Goal: Contribute content: Contribute content

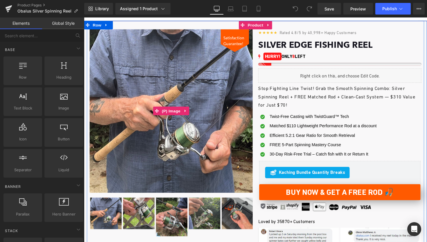
scroll to position [41, 0]
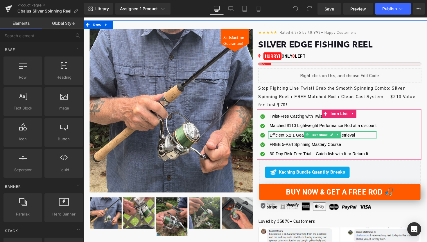
click at [295, 138] on span "Efficient 5.2:1 Gear Ratio for Smooth Retrieval" at bounding box center [318, 137] width 88 height 5
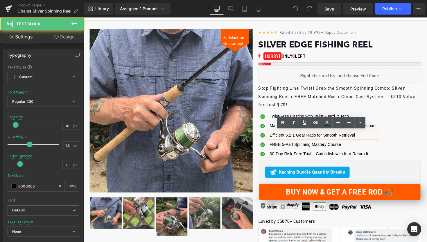
click at [297, 137] on span "Efficient 5.2:1 Gear Ratio for Smooth Retrieval" at bounding box center [318, 137] width 88 height 5
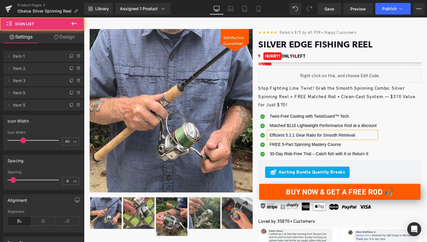
click at [392, 145] on div "Icon Twist-Free Casting with TwistGuard™ Tech Text Block Icon Text Block" at bounding box center [345, 139] width 169 height 48
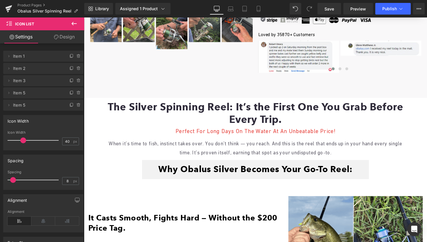
scroll to position [235, 0]
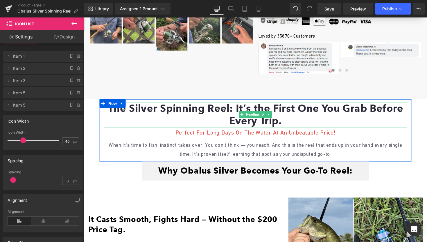
click at [165, 110] on font "The Silver Spinning Reel: It’s the First One You Grab Before Every Trip." at bounding box center [259, 116] width 303 height 25
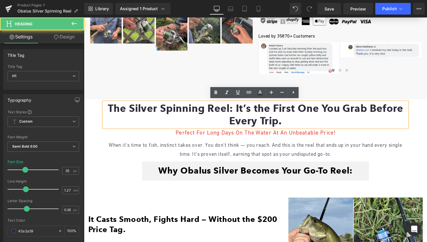
click at [165, 110] on font "The Silver Spinning Reel: It’s the First One You Grab Before Every Trip." at bounding box center [259, 116] width 303 height 25
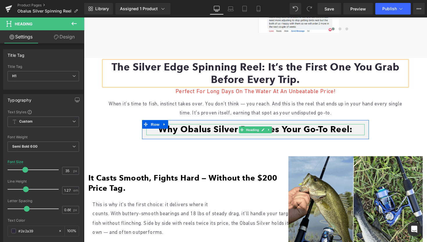
scroll to position [278, 0]
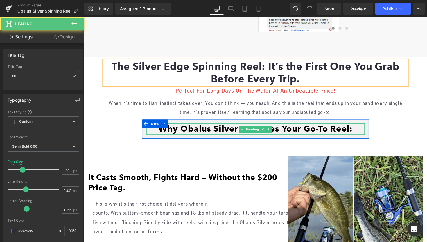
click at [241, 130] on font "Why Obalus Silver Becomes Your Go-To Reel:" at bounding box center [259, 131] width 199 height 11
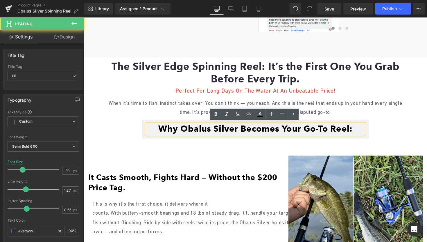
click at [245, 129] on font "Why Obalus Silver Becomes Your Go-To Reel:" at bounding box center [259, 131] width 199 height 11
click at [242, 129] on font "Why Obalus Silver Becomes Your Go-To Reel:" at bounding box center [259, 131] width 199 height 11
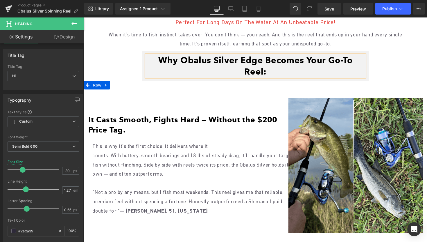
scroll to position [347, 0]
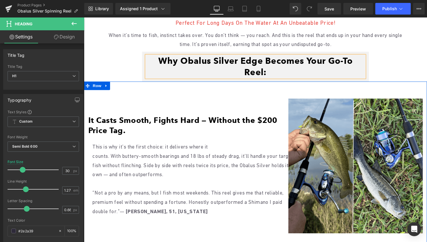
click at [212, 167] on p "counts. With buttery-smooth bearings and 18 lbs of steady drag, it’ll handle yo…" at bounding box center [199, 168] width 212 height 28
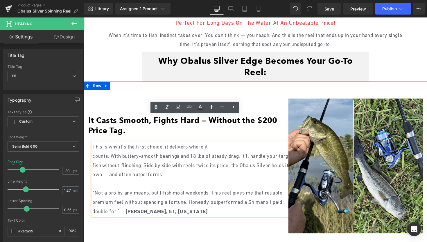
scroll to position [383, 0]
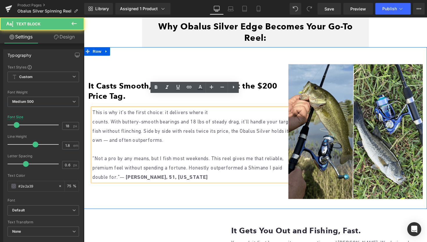
click at [285, 120] on p "counts. With buttery-smooth bearings and 18 lbs of steady drag, it’ll handle yo…" at bounding box center [199, 133] width 212 height 28
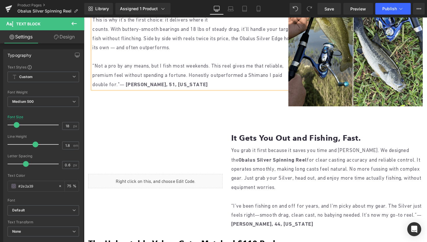
scroll to position [476, 0]
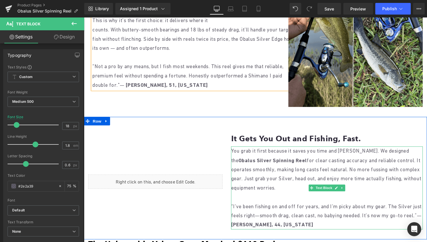
click at [272, 160] on b "Obalus Silver Spinning Reel" at bounding box center [277, 163] width 70 height 6
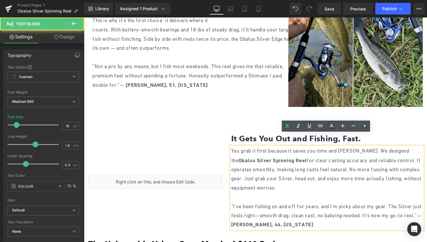
click at [274, 160] on b "Obalus Silver Spinning Reel" at bounding box center [277, 163] width 70 height 6
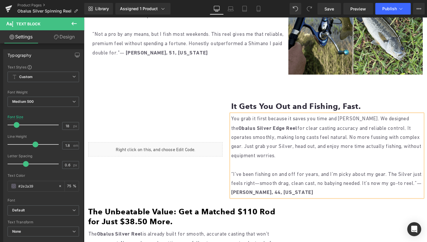
scroll to position [510, 0]
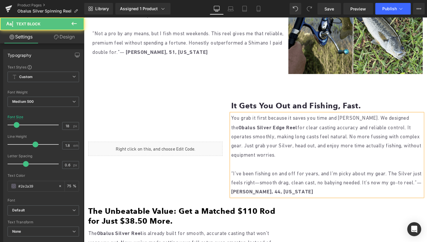
click at [322, 136] on p "You grab it first because it saves you time and [PERSON_NAME]. We designed the …" at bounding box center [333, 139] width 197 height 47
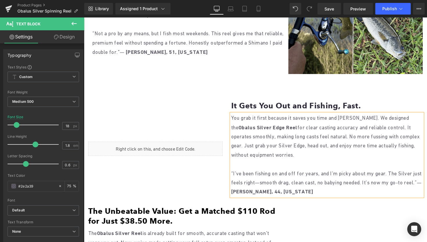
click at [427, 172] on p "“I’ve been fishing on and off for years, and I’m picky about my gear. The Silve…" at bounding box center [333, 186] width 197 height 28
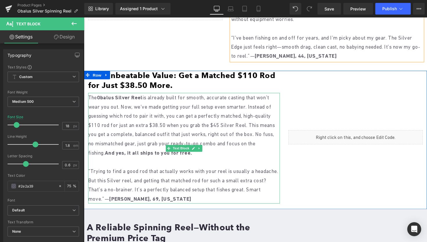
scroll to position [653, 0]
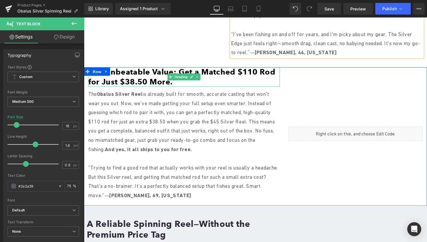
click at [144, 72] on font "The Unbeatable Value: Get a Matched $110 Rod for Just $38.50 More." at bounding box center [184, 77] width 192 height 19
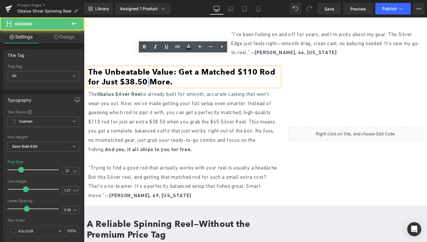
click at [144, 72] on font "The Unbeatable Value: Get a Matched $110 Rod for Just $38.50 More." at bounding box center [184, 77] width 192 height 19
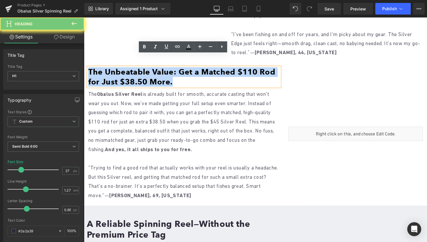
click at [144, 72] on font "The Unbeatable Value: Get a Matched $110 Rod for Just $38.50 More." at bounding box center [184, 77] width 192 height 19
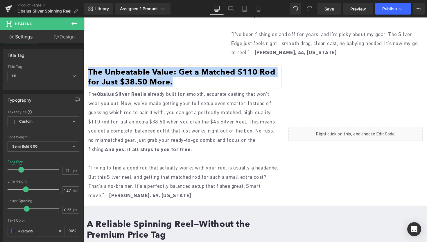
copy font "The Unbeatable Value: Get a Matched $110 Rod for Just $38.50 More."
click at [167, 72] on font "The Unbeatable Value: Get a Matched $110 Rod for Just $38.50 More." at bounding box center [184, 77] width 192 height 19
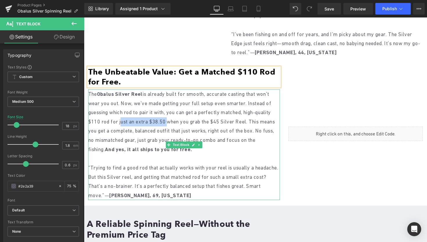
drag, startPoint x: 186, startPoint y: 113, endPoint x: 138, endPoint y: 112, distance: 48.0
click at [138, 112] on p "The Obalus Silver Reel is already built for smooth, accurate casting that won't…" at bounding box center [186, 124] width 197 height 66
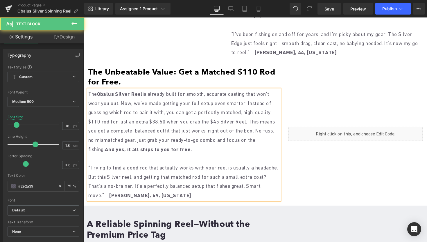
click at [165, 114] on p "The Obalus Silver Reel is already built for smooth, accurate casting that won't…" at bounding box center [186, 124] width 197 height 66
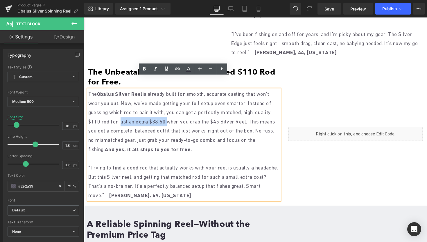
drag, startPoint x: 187, startPoint y: 111, endPoint x: 137, endPoint y: 110, distance: 49.4
click at [137, 110] on p "The Obalus Silver Reel is already built for smooth, accurate casting that won't…" at bounding box center [186, 124] width 197 height 66
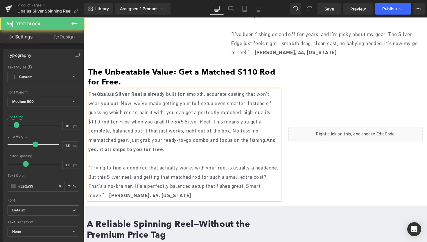
click at [206, 113] on p "The Obalus Silver Reel is already built for smooth, accurate casting that won't…" at bounding box center [186, 124] width 197 height 66
click at [226, 112] on p "The Obalus Silver Reel is already built for smooth, accurate casting that won't…" at bounding box center [186, 124] width 197 height 66
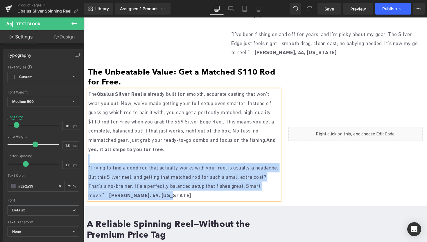
drag, startPoint x: 213, startPoint y: 185, endPoint x: 137, endPoint y: 151, distance: 83.5
click at [137, 151] on div "The Obalus Silver Reel is already built for smooth, accurate casting that won't…" at bounding box center [186, 147] width 197 height 113
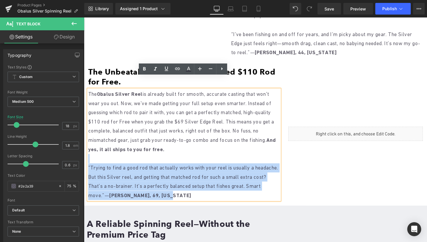
click at [142, 167] on p "“Trying to find a good rod that actually works with your reel is usually a head…" at bounding box center [186, 186] width 197 height 38
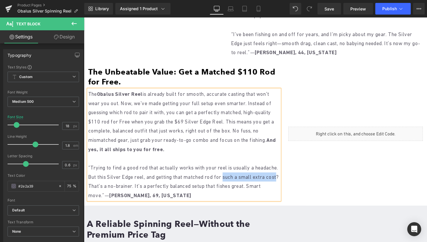
drag, startPoint x: 128, startPoint y: 176, endPoint x: 262, endPoint y: 169, distance: 133.3
click at [262, 169] on p "“Trying to find a good rod that actually works with your reel is usually a head…" at bounding box center [186, 186] width 197 height 38
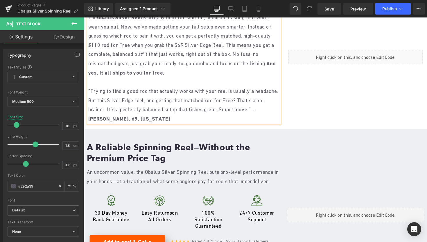
scroll to position [731, 0]
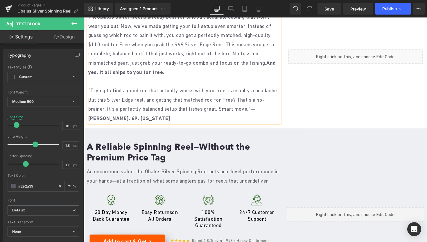
click at [186, 170] on p "An uncommon value, the Obalus Silver Spinning Reel puts pro-level performance i…" at bounding box center [186, 179] width 199 height 19
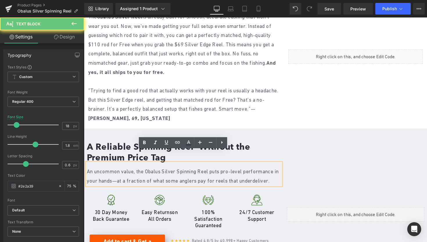
click at [186, 170] on p "An uncommon value, the Obalus Silver Spinning Reel puts pro-level performance i…" at bounding box center [186, 179] width 199 height 19
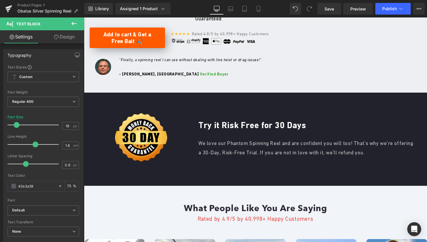
scroll to position [961, 0]
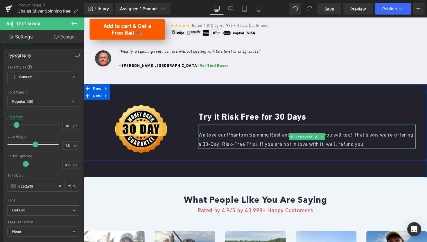
click at [239, 134] on span "We love our Phantom Spinning Reel and are confident you will too! That’s why we…" at bounding box center [311, 141] width 220 height 15
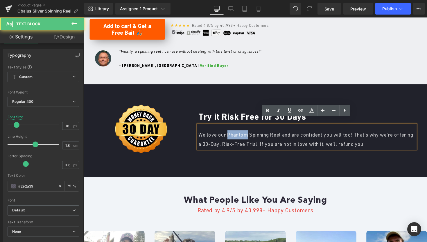
click at [239, 134] on span "We love our Phantom Spinning Reel and are confident you will too! That’s why we…" at bounding box center [311, 141] width 220 height 15
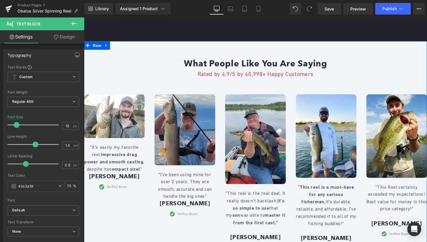
scroll to position [1163, 0]
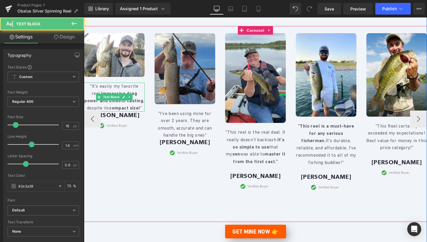
click at [119, 107] on strong "compact size!" at bounding box center [126, 110] width 32 height 6
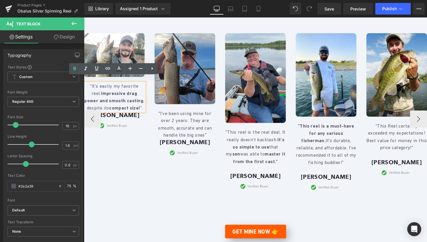
click at [119, 107] on strong "compact size!" at bounding box center [126, 110] width 32 height 6
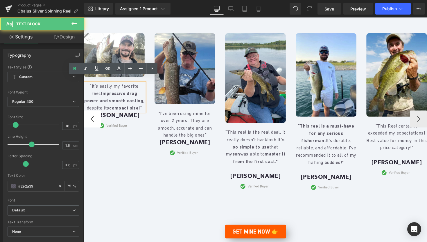
click at [97, 113] on button "‹" at bounding box center [92, 121] width 17 height 17
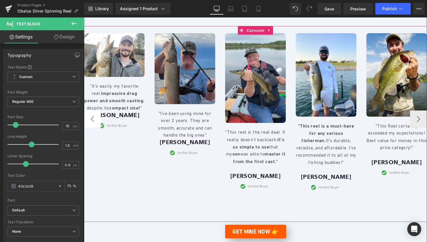
click at [92, 113] on button "‹" at bounding box center [92, 121] width 17 height 17
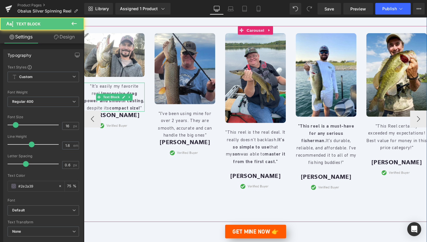
click at [119, 100] on p ""It's easily my favorite reel. Impressive drag power and smooth casting , despi…" at bounding box center [115, 99] width 62 height 30
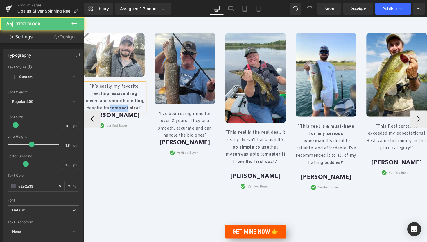
click at [119, 100] on p ""It's easily my favorite reel. Impressive drag power and smooth casting , despi…" at bounding box center [115, 99] width 62 height 30
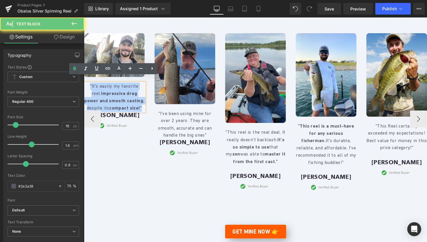
click at [119, 100] on p ""It's easily my favorite reel. Impressive drag power and smooth casting , despi…" at bounding box center [115, 99] width 62 height 30
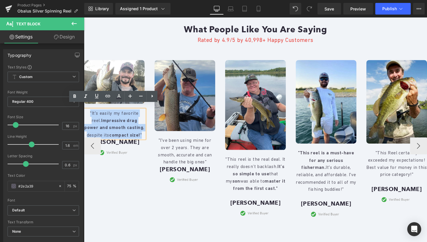
scroll to position [1135, 0]
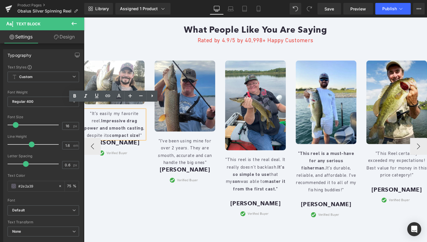
click at [101, 183] on div "Image "It's easily my favorite reel. Impressive drag power and smooth casting ,…" at bounding box center [301, 149] width 434 height 176
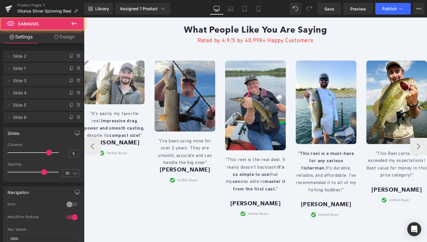
click at [111, 135] on strong "compact size!" at bounding box center [126, 138] width 32 height 6
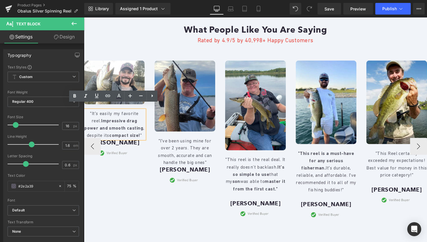
click at [137, 152] on div at bounding box center [114, 155] width 60 height 7
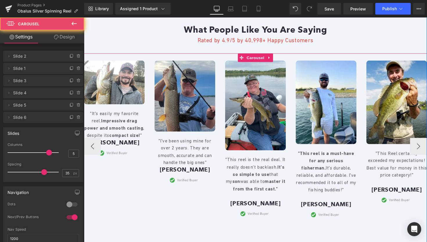
click at [132, 169] on div "Image "It's easily my favorite reel. Impressive drag power and smooth casting ,…" at bounding box center [301, 149] width 434 height 176
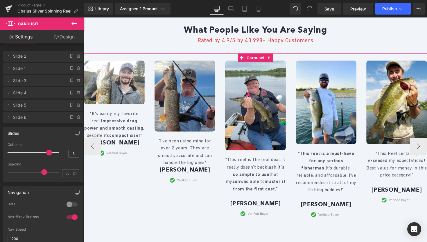
click at [138, 120] on strong "Impressive drag power and smooth casting" at bounding box center [114, 126] width 60 height 13
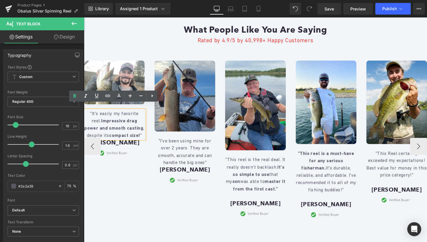
click at [125, 135] on strong "compact size!" at bounding box center [126, 138] width 32 height 6
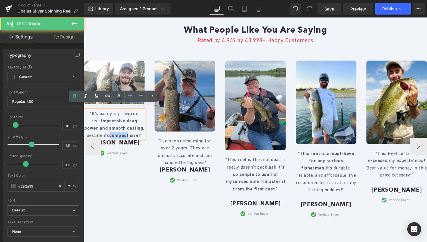
click at [125, 135] on strong "compact size!" at bounding box center [126, 138] width 32 height 6
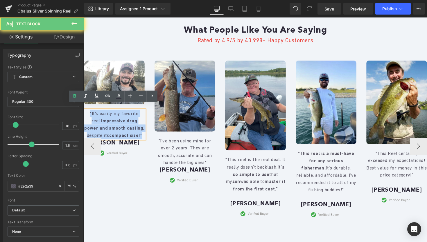
click at [125, 135] on strong "compact size!" at bounding box center [126, 138] width 32 height 6
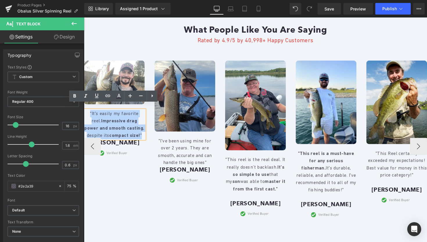
copy p ""It's easily my favorite reel. Impressive drag power and smooth casting , despi…"
click at [142, 135] on strong "compact size!" at bounding box center [126, 138] width 32 height 6
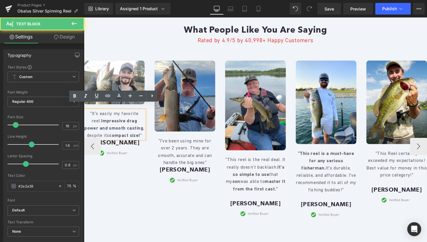
click at [143, 133] on p ""It's easily my favorite reel. Impressive drag power and smooth casting , despi…" at bounding box center [115, 127] width 62 height 30
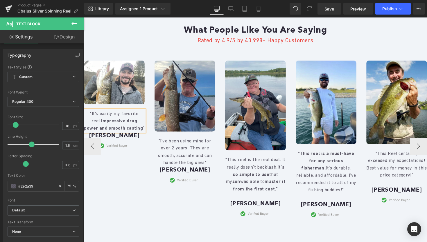
click at [124, 186] on div "Image "It's easily my favorite reel. Impressive drag power and smooth casting "…" at bounding box center [301, 149] width 434 height 176
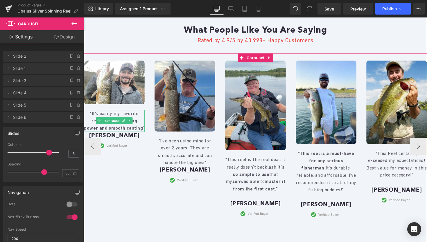
click at [141, 126] on p ""It's easily my favorite reel. Impressive drag power and smooth casting "" at bounding box center [115, 123] width 62 height 22
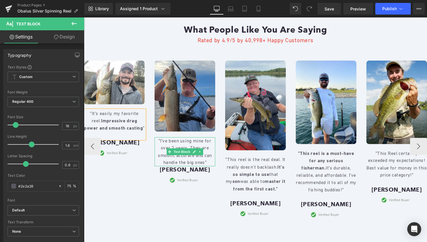
click at [213, 161] on p ""I've been using mine for over 2 years. They are smooth, accurate and can handl…" at bounding box center [187, 155] width 62 height 30
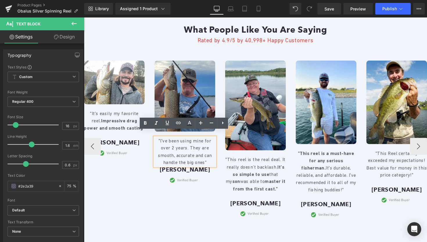
click at [214, 157] on p ""I've been using mine for over 2 years. They are smooth, accurate and can handl…" at bounding box center [187, 155] width 62 height 30
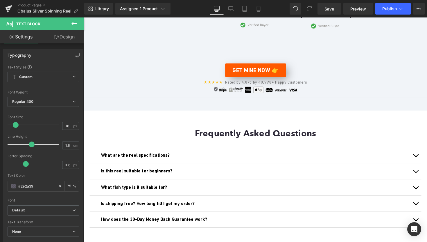
scroll to position [1381, 0]
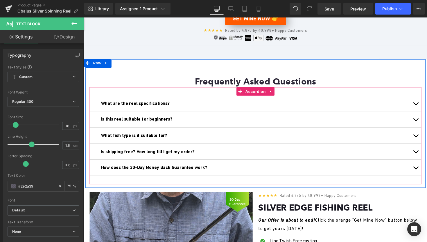
click at [185, 101] on div "What are the reel specifications? Text Block" at bounding box center [259, 105] width 317 height 8
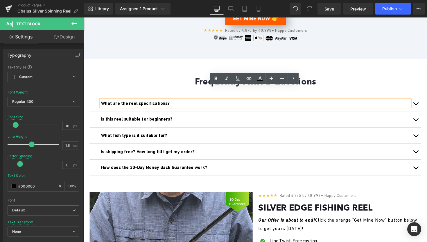
click at [424, 107] on span "button" at bounding box center [424, 107] width 0 height 0
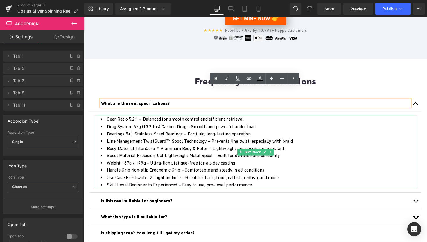
click at [136, 118] on li "Gear Ratio 5.2:1 – Balanced for smooth control and efficient retrieval" at bounding box center [263, 122] width 324 height 8
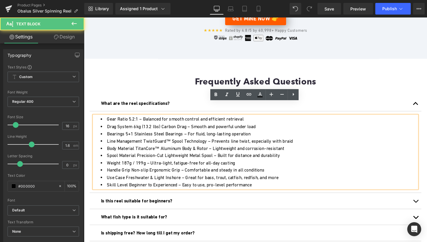
click at [137, 118] on li "Gear Ratio 5.2:1 – Balanced for smooth control and efficient retrieval" at bounding box center [263, 122] width 324 height 8
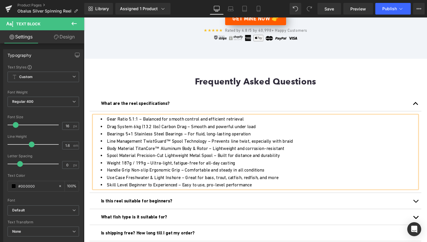
click at [154, 125] on li "Drag System 6kg (13.2 lbs) Carbon Drag – Smooth and powerful under load" at bounding box center [263, 129] width 324 height 8
click at [138, 125] on li "Drag System 6kg (18 lbs) Carbon Drag – Smooth and powerful under load" at bounding box center [263, 129] width 324 height 8
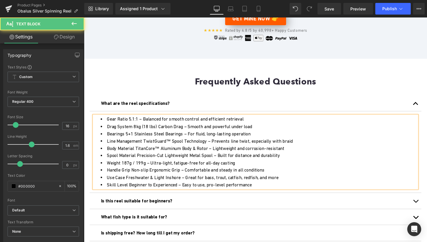
click at [130, 163] on li "Weight 187g / 199g – Ultra-light, fatigue-free for all-day casting" at bounding box center [263, 167] width 324 height 8
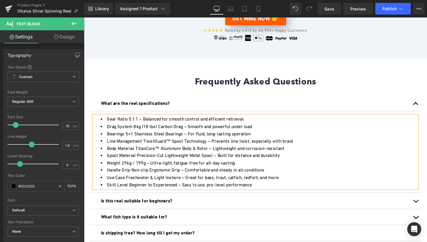
click at [144, 163] on li "Weight 296g / 199g – Ultra-light, fatigue-free for all-day casting" at bounding box center [263, 167] width 324 height 8
click at [424, 107] on span "button" at bounding box center [424, 107] width 0 height 0
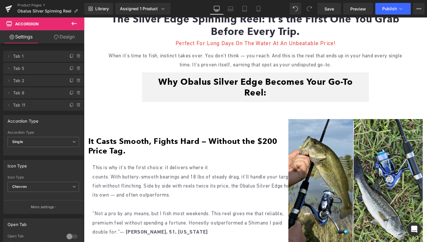
scroll to position [312, 0]
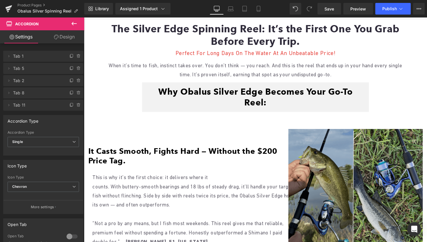
click at [367, 146] on img at bounding box center [363, 200] width 138 height 138
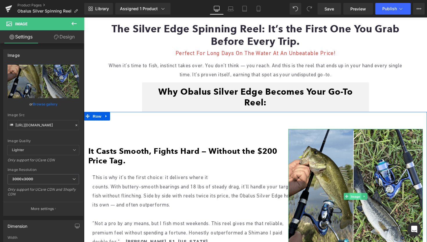
click at [363, 197] on span "Image" at bounding box center [362, 200] width 12 height 7
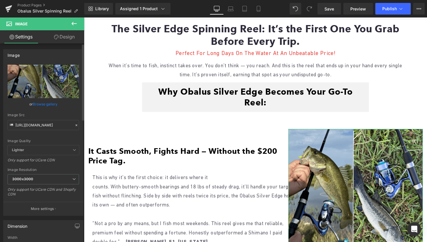
click at [51, 103] on link "Browse gallery" at bounding box center [45, 104] width 25 height 10
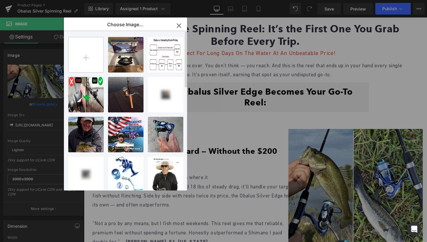
click at [90, 51] on input "file" at bounding box center [86, 54] width 35 height 35
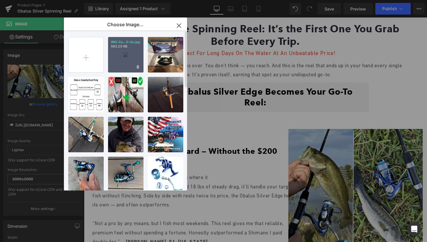
click at [121, 59] on div "IMG-3a...G-3a.jpg 563.20 KB" at bounding box center [125, 54] width 35 height 35
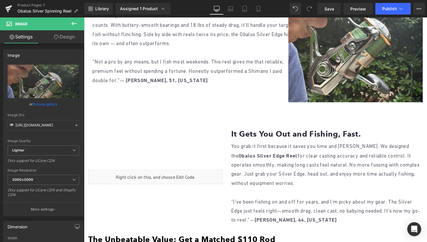
scroll to position [493, 0]
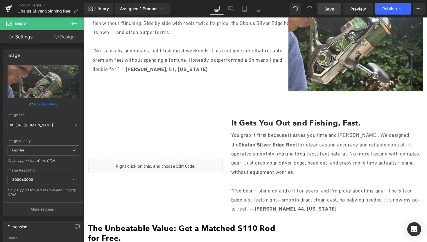
click at [329, 6] on span "Save" at bounding box center [330, 9] width 10 height 6
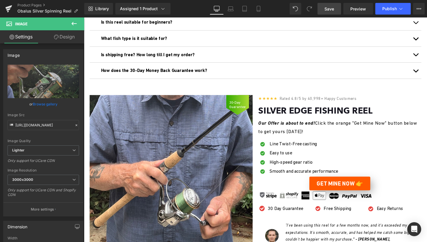
scroll to position [1385, 0]
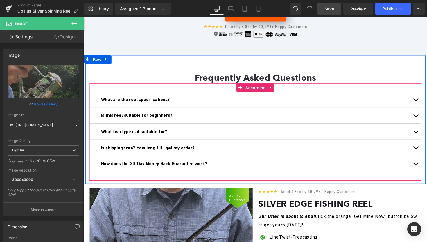
click at [427, 88] on div "What are the reel specifications? Text Block Gear Ratio 5.1:1 – Balanced for sm…" at bounding box center [260, 134] width 340 height 99
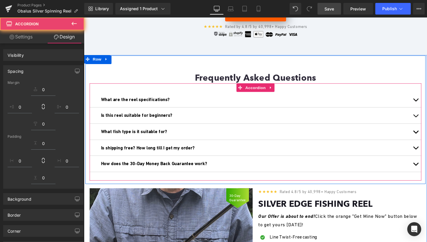
click at [424, 103] on span "button" at bounding box center [424, 103] width 0 height 0
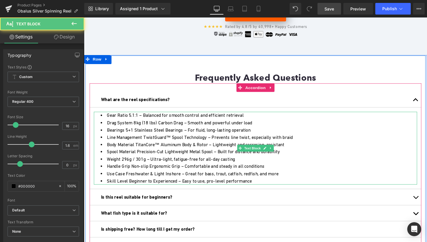
click at [131, 159] on li "Weight 296g / 301g – Ultra-light, fatigue-free for all-day casting" at bounding box center [263, 163] width 324 height 8
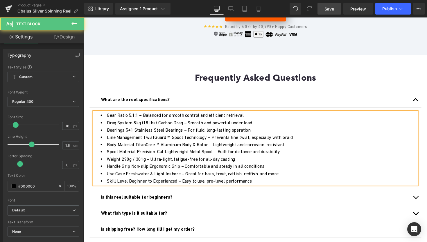
click at [139, 159] on li "Weight 298g / 301g – Ultra-light, fatigue-free for all-day casting" at bounding box center [263, 163] width 324 height 8
click at [145, 159] on li "Weight 298g / 401g – Ultra-light, fatigue-free for all-day casting" at bounding box center [263, 163] width 324 height 8
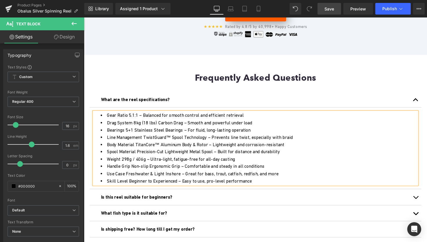
click at [159, 122] on li "Drag System 8kg (18 lbs) Carbon Drag – Smooth and powerful under load" at bounding box center [263, 126] width 324 height 8
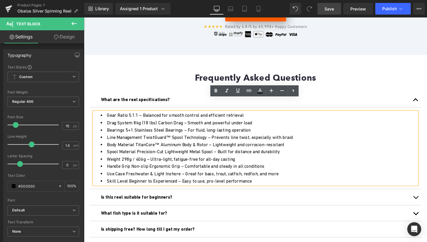
click at [143, 122] on li "Drag System 8kg (18 lbs) Carbon Drag – Smooth and powerful under load" at bounding box center [263, 126] width 324 height 8
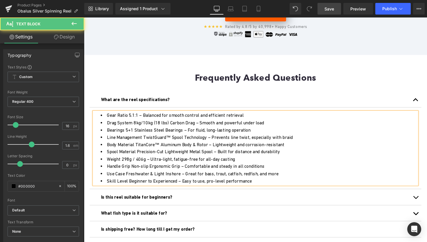
click at [163, 122] on li "Drag System 8kg/10kg (18 lbs) Carbon Drag – Smooth and powerful under load" at bounding box center [263, 126] width 324 height 8
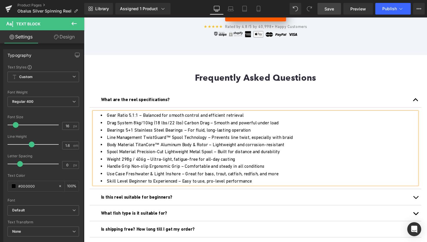
click at [424, 103] on span "button" at bounding box center [424, 103] width 0 height 0
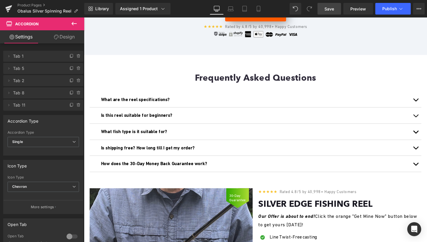
drag, startPoint x: 326, startPoint y: 10, endPoint x: 206, endPoint y: 88, distance: 143.1
click at [326, 10] on span "Save" at bounding box center [330, 9] width 10 height 6
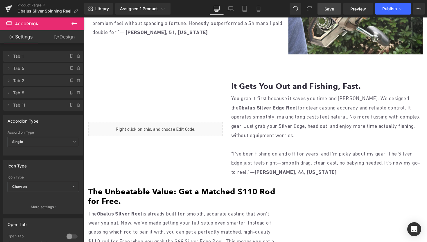
scroll to position [525, 0]
click at [386, 5] on button "Publish" at bounding box center [393, 9] width 35 height 12
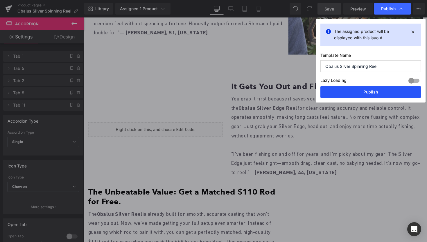
click at [351, 92] on button "Publish" at bounding box center [371, 92] width 101 height 12
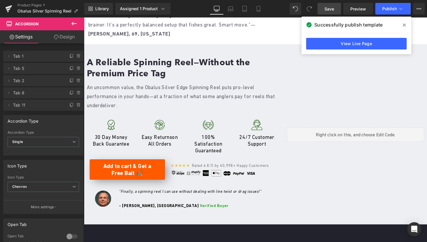
scroll to position [811, 0]
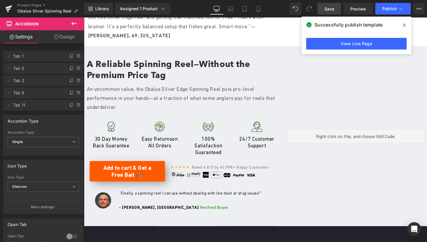
click at [407, 24] on span at bounding box center [404, 24] width 9 height 9
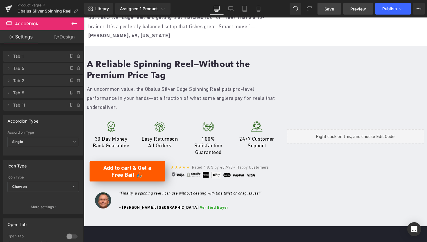
click at [350, 12] on link "Preview" at bounding box center [359, 9] width 30 height 12
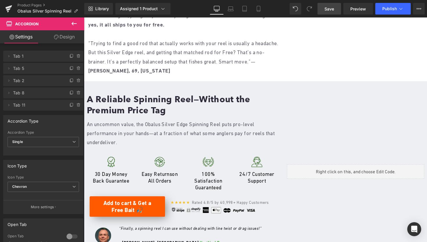
scroll to position [656, 0]
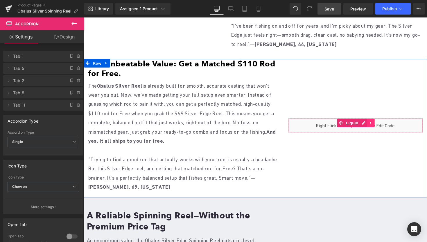
click at [374, 121] on link at bounding box center [378, 125] width 8 height 9
click at [359, 121] on div "Liquid" at bounding box center [363, 128] width 138 height 15
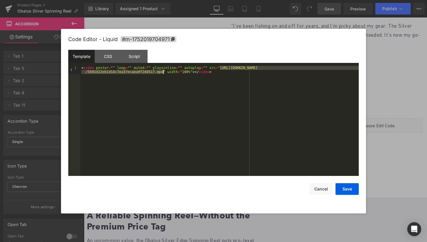
drag, startPoint x: 221, startPoint y: 69, endPoint x: 163, endPoint y: 73, distance: 57.4
click at [163, 73] on div "< video poster = "" loop = "" muted = "" playsinline = "" autoplay = "" src = "…" at bounding box center [219, 129] width 279 height 126
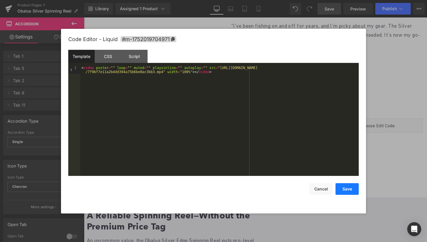
click at [354, 191] on button "Save" at bounding box center [347, 189] width 23 height 12
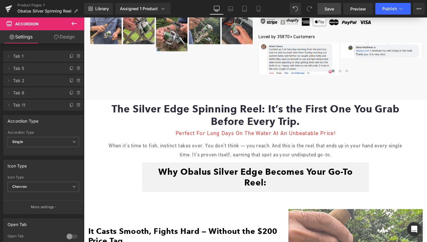
scroll to position [2, 0]
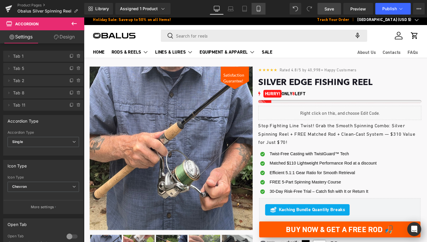
click at [263, 12] on link "Mobile" at bounding box center [259, 9] width 14 height 12
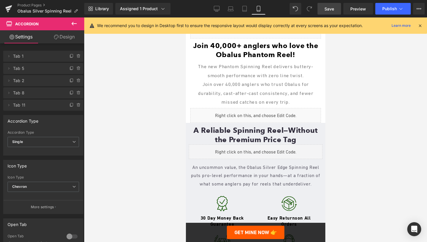
scroll to position [884, 0]
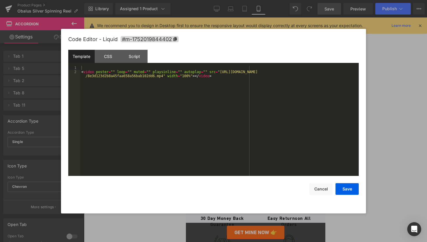
click at [263, 113] on div "Liquid" at bounding box center [255, 115] width 131 height 15
click at [221, 71] on div "< video poster = "" loop = "" muted = "" playsinline = "" autoplay = "" src = "…" at bounding box center [219, 127] width 279 height 122
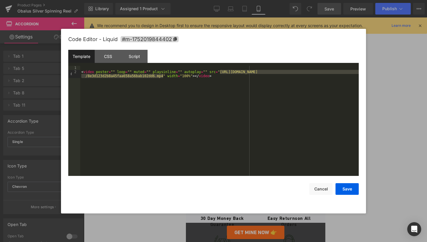
drag, startPoint x: 221, startPoint y: 71, endPoint x: 163, endPoint y: 75, distance: 58.0
click at [163, 75] on div "< video poster = "" loop = "" muted = "" playsinline = "" autoplay = "" src = "…" at bounding box center [219, 127] width 279 height 122
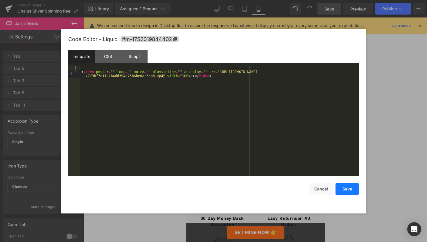
click at [345, 188] on button "Save" at bounding box center [347, 189] width 23 height 12
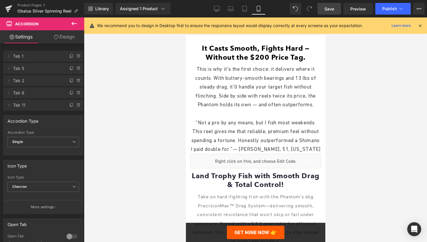
scroll to position [602, 0]
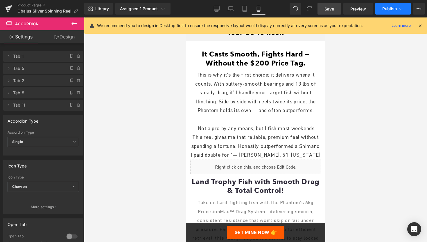
click at [395, 8] on span "Publish" at bounding box center [390, 8] width 15 height 5
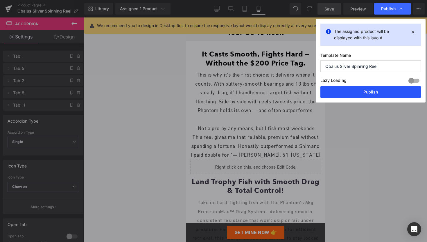
click at [369, 92] on button "Publish" at bounding box center [371, 92] width 101 height 12
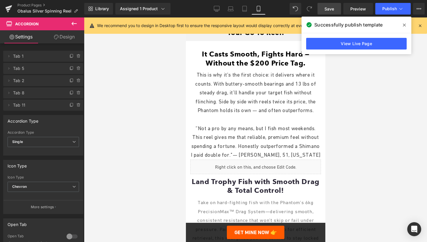
click at [406, 24] on icon at bounding box center [404, 25] width 3 height 5
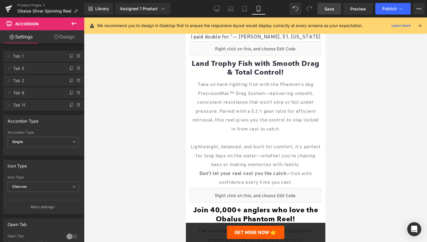
scroll to position [806, 0]
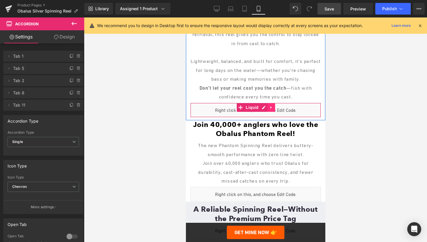
click at [270, 108] on icon at bounding box center [270, 107] width 1 height 3
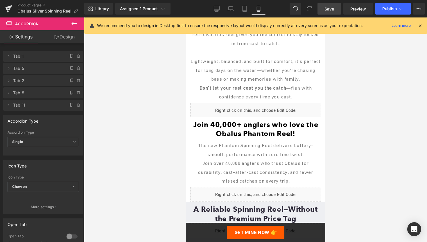
click at [73, 26] on icon at bounding box center [74, 23] width 7 height 7
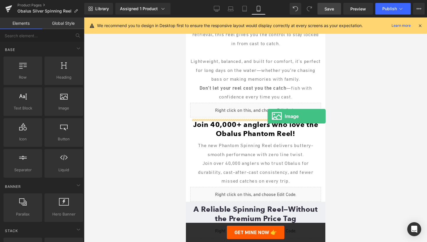
drag, startPoint x: 239, startPoint y: 126, endPoint x: 267, endPoint y: 116, distance: 30.4
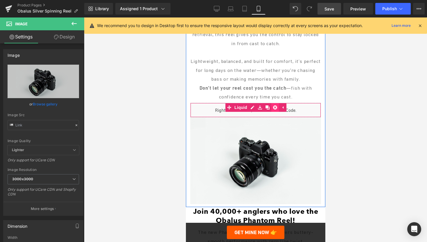
click at [275, 109] on icon at bounding box center [275, 107] width 4 height 4
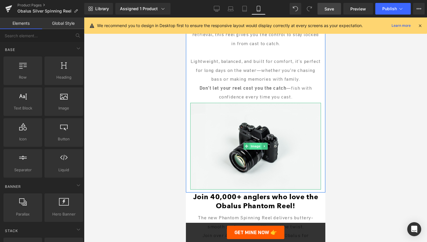
click at [252, 148] on span "Image" at bounding box center [255, 145] width 12 height 7
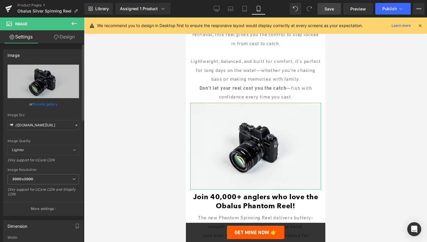
click at [41, 104] on link "Browse gallery" at bounding box center [45, 104] width 25 height 10
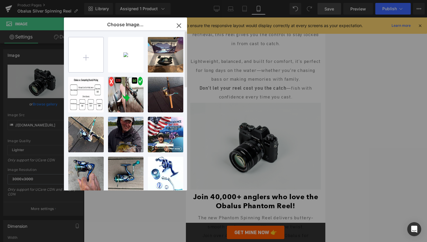
click at [84, 60] on input "file" at bounding box center [86, 54] width 35 height 35
type input "C:\fakepath\IMG-8.jpg"
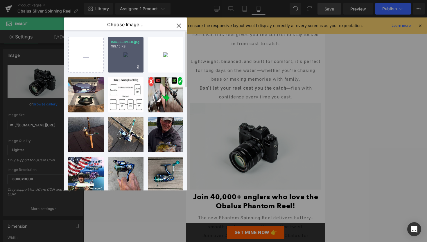
click at [121, 56] on div "IMG-8...MG-8.jpg 199.15 KB" at bounding box center [125, 54] width 35 height 35
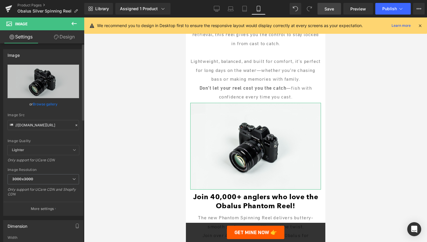
click at [45, 105] on link "Browse gallery" at bounding box center [45, 104] width 25 height 10
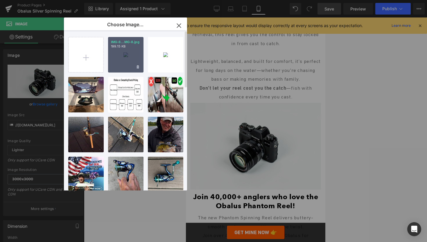
click at [125, 55] on div "IMG-8...MG-8.jpg 199.15 KB" at bounding box center [125, 54] width 35 height 35
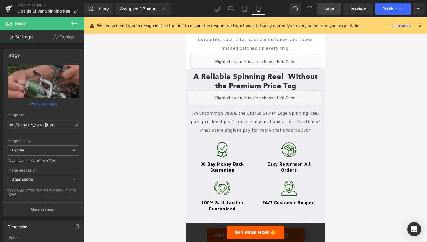
scroll to position [974, 0]
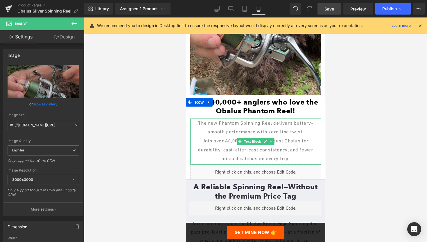
click at [229, 125] on span "The new Phantom Spinning Reel delivers buttery-smooth performance with zero lin…" at bounding box center [255, 127] width 115 height 15
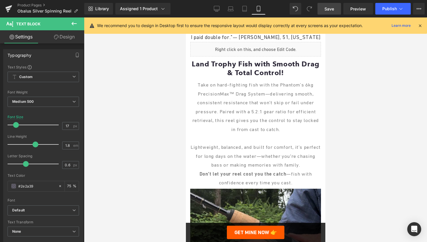
scroll to position [719, 0]
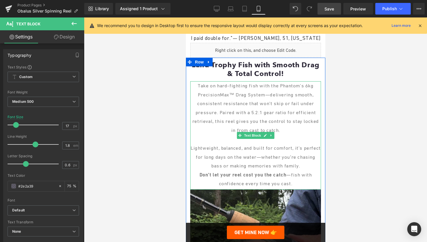
click at [289, 88] on span "Take on hard-fighting fish with the Phantom’s 6kg PrecisionMax™ Drag System—del…" at bounding box center [255, 108] width 127 height 50
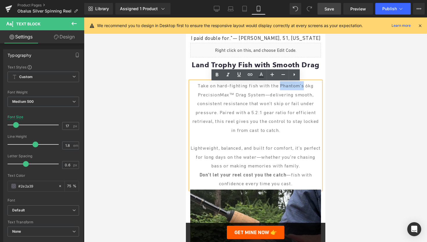
click at [300, 88] on span "Take on hard-fighting fish with the Phantom’s 6kg PrecisionMax™ Drag System—del…" at bounding box center [255, 108] width 127 height 50
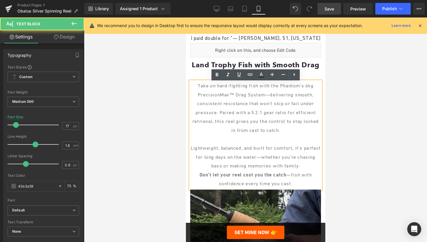
click at [300, 86] on span "Take on hard-fighting fish with the Phantom’s 6kg PrecisionMax™ Drag System—del…" at bounding box center [255, 108] width 127 height 50
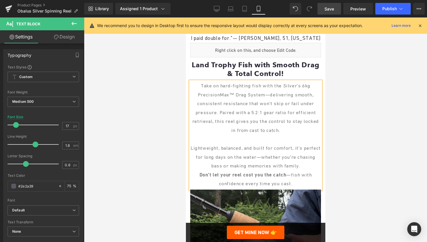
click at [305, 86] on span "Take on hard-fighting fish with the Silver’s 6kg PrecisionMax™ Drag System—deli…" at bounding box center [255, 108] width 127 height 50
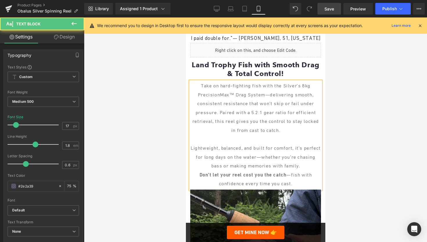
click at [258, 115] on span "Take on hard-fighting fish with the Silver’s 8kg PrecisionMax™ Drag System—deli…" at bounding box center [255, 108] width 127 height 50
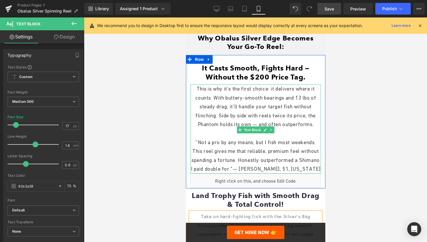
scroll to position [584, 0]
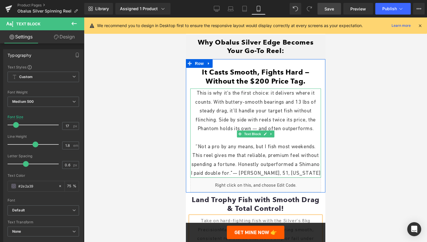
click at [208, 130] on span "This is why it's the first choice: it delivers where it counts. With buttery-sm…" at bounding box center [255, 111] width 121 height 42
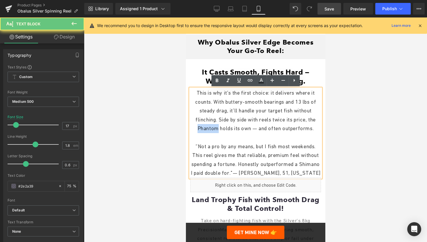
click at [208, 130] on span "This is why it's the first choice: it delivers where it counts. With buttery-sm…" at bounding box center [255, 111] width 121 height 42
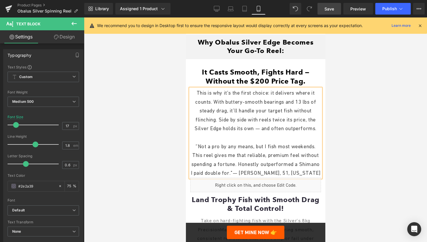
click at [303, 103] on span "This is why it's the first choice: it delivers where it counts. With buttery-sm…" at bounding box center [255, 111] width 122 height 42
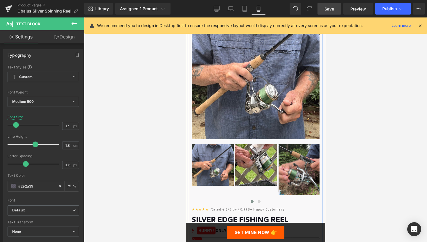
scroll to position [39, 0]
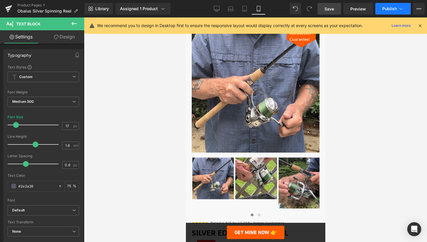
click at [388, 9] on span "Publish" at bounding box center [390, 8] width 15 height 5
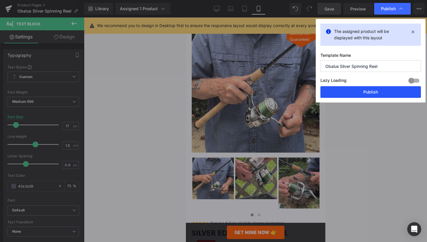
click at [365, 90] on button "Publish" at bounding box center [371, 92] width 101 height 12
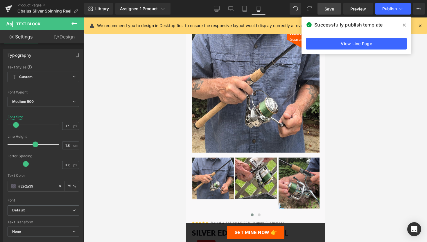
click at [404, 26] on icon at bounding box center [404, 25] width 3 height 5
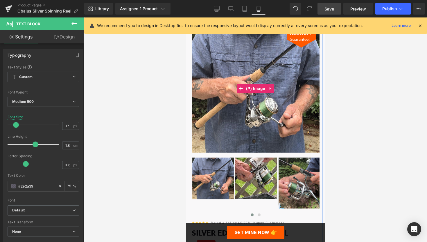
scroll to position [0, 0]
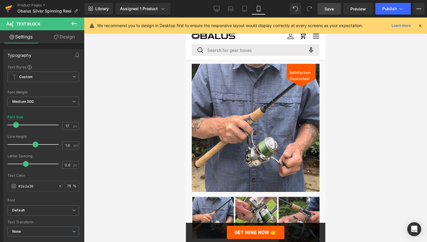
click at [11, 8] on icon at bounding box center [8, 8] width 7 height 15
